Goal: Transaction & Acquisition: Purchase product/service

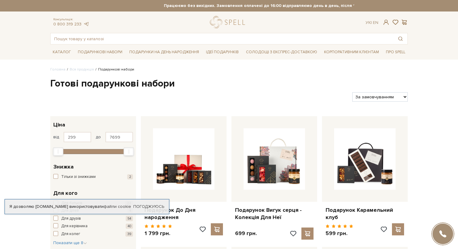
click at [190, 221] on link "Подарунок До Дня народження" at bounding box center [183, 214] width 78 height 14
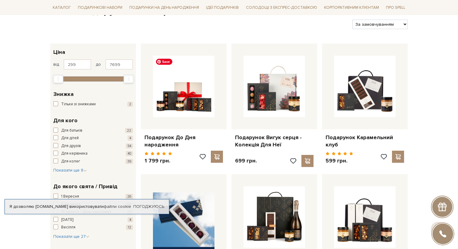
scroll to position [73, 0]
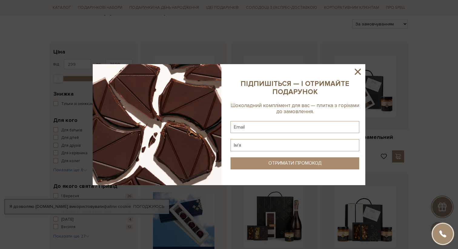
click at [353, 69] on icon at bounding box center [358, 72] width 10 height 10
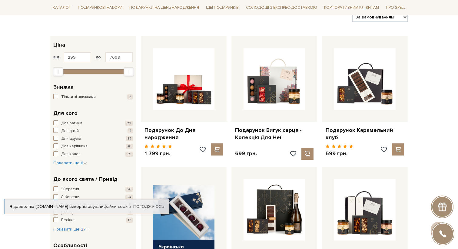
scroll to position [81, 0]
